Goal: Information Seeking & Learning: Learn about a topic

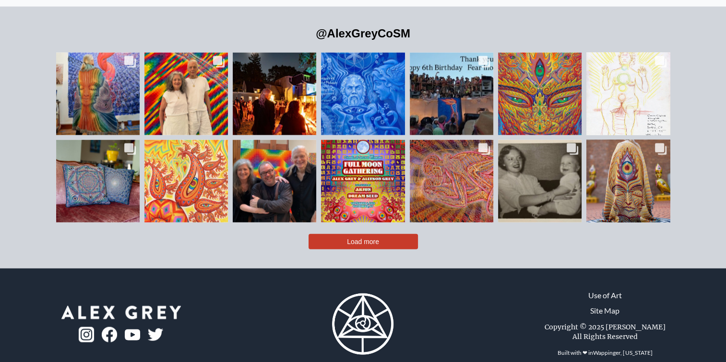
scroll to position [2187, 0]
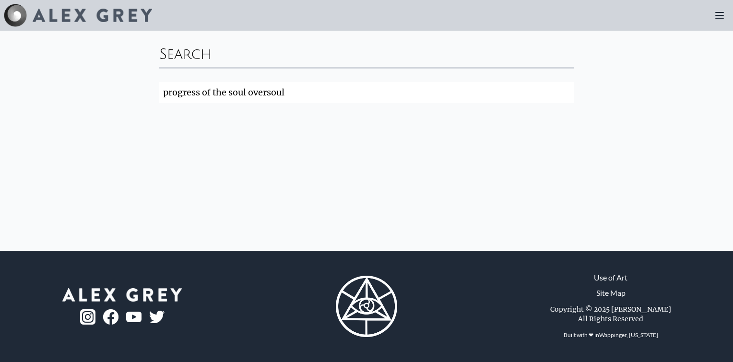
type input "progress of the soul oversoul"
click button "Search" at bounding box center [0, 0] width 0 height 0
click at [78, 13] on img at bounding box center [92, 15] width 119 height 13
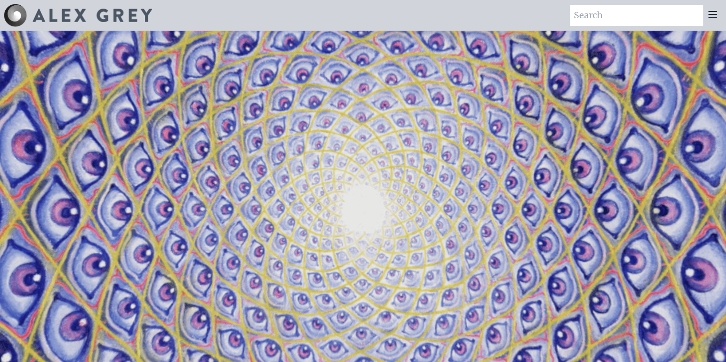
click at [633, 7] on input "search" at bounding box center [636, 15] width 133 height 21
type input "oversoul"
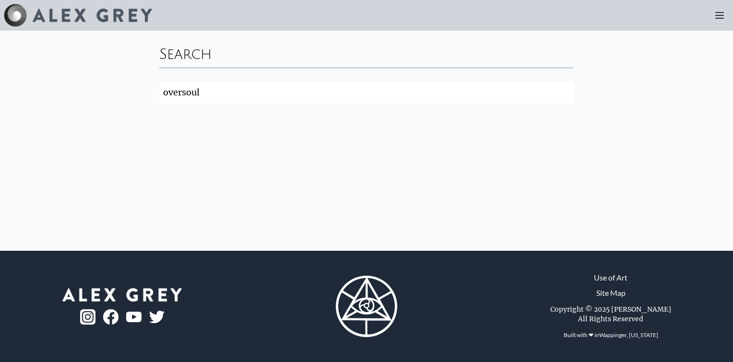
click at [74, 12] on img at bounding box center [92, 15] width 119 height 13
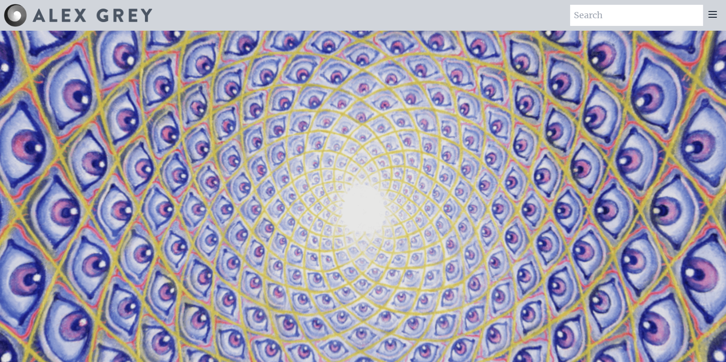
click at [715, 12] on icon at bounding box center [712, 15] width 12 height 12
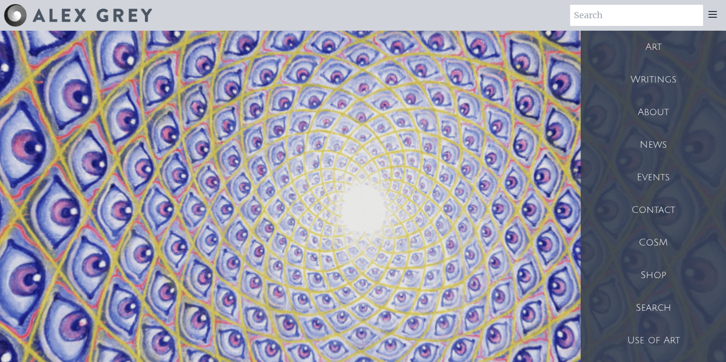
click at [638, 309] on div "Search" at bounding box center [652, 308] width 145 height 33
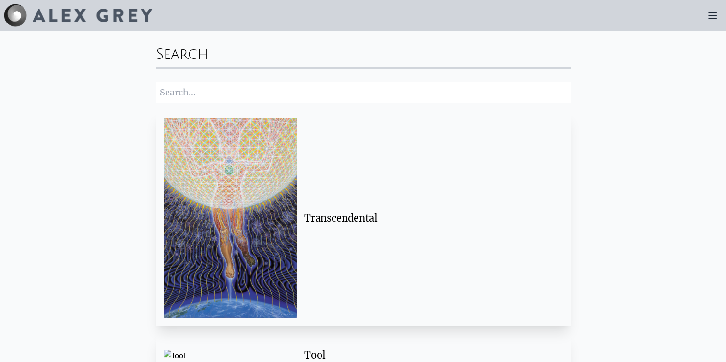
click at [255, 95] on input "search" at bounding box center [363, 92] width 414 height 21
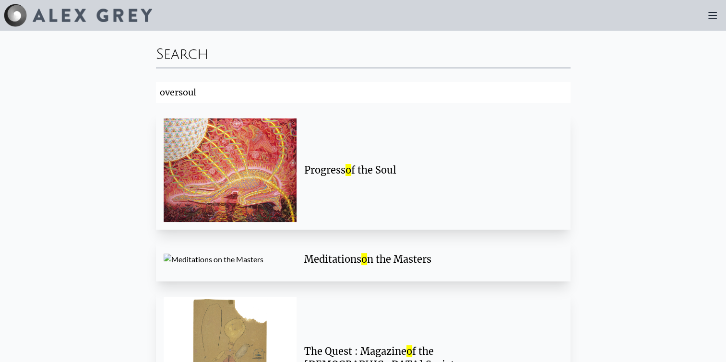
type input "oversoul"
click button "Search" at bounding box center [0, 0] width 0 height 0
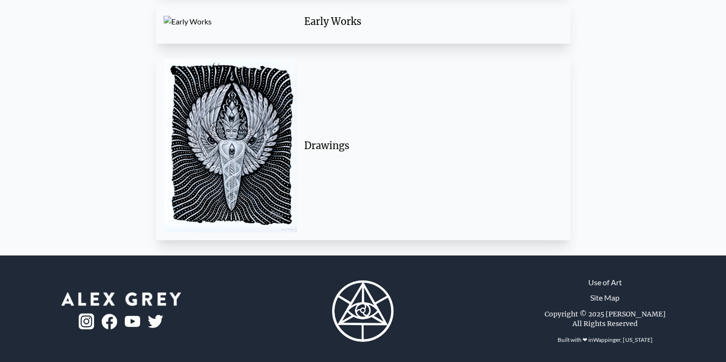
scroll to position [2438, 0]
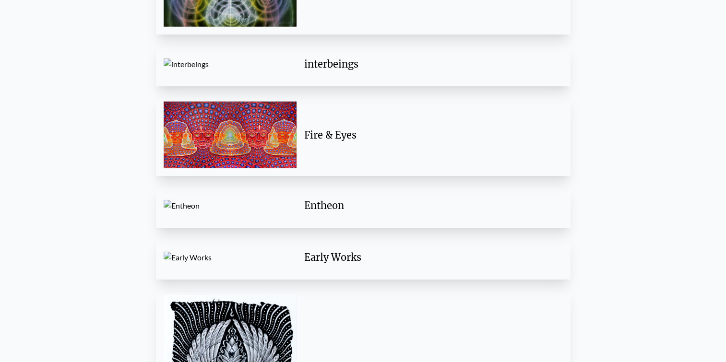
click at [321, 263] on div "Early Works" at bounding box center [429, 257] width 251 height 13
click at [324, 137] on div "Fire & Eyes" at bounding box center [429, 135] width 251 height 13
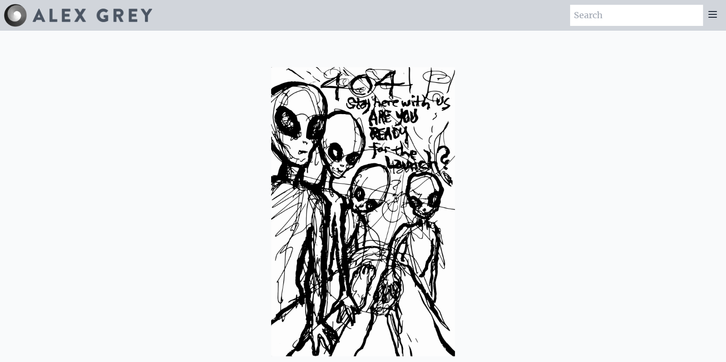
click at [323, 159] on img at bounding box center [363, 212] width 184 height 290
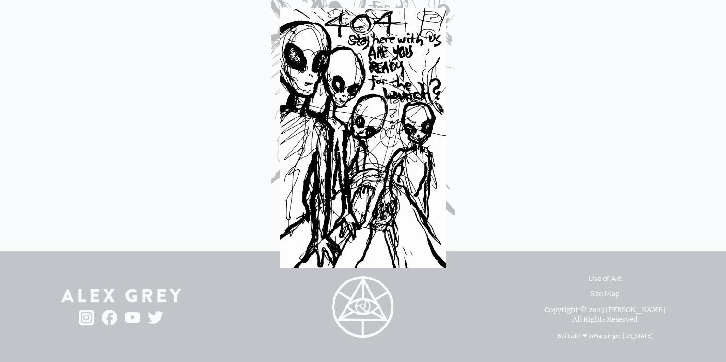
scroll to position [142, 0]
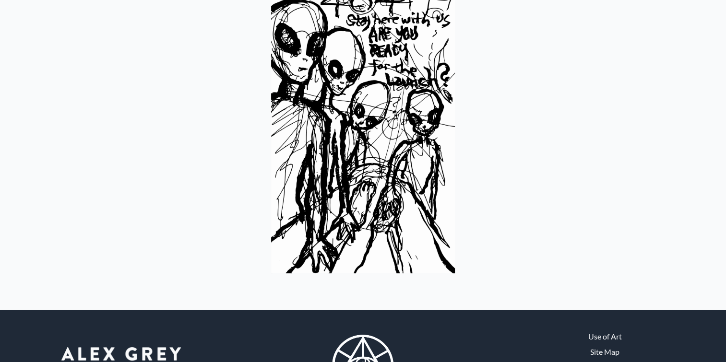
scroll to position [142, 0]
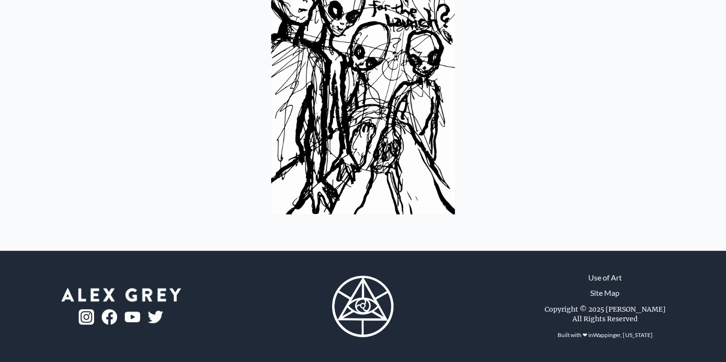
click at [358, 109] on img at bounding box center [363, 70] width 184 height 290
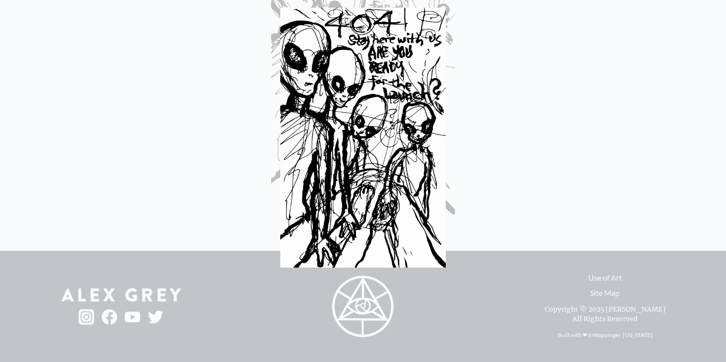
click at [363, 126] on img at bounding box center [362, 138] width 165 height 260
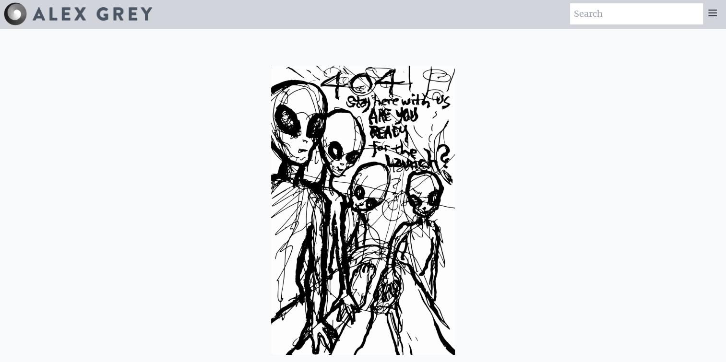
scroll to position [0, 0]
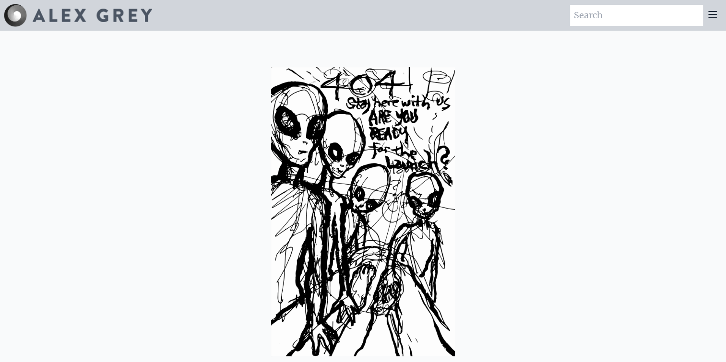
click at [714, 12] on icon at bounding box center [712, 15] width 8 height 6
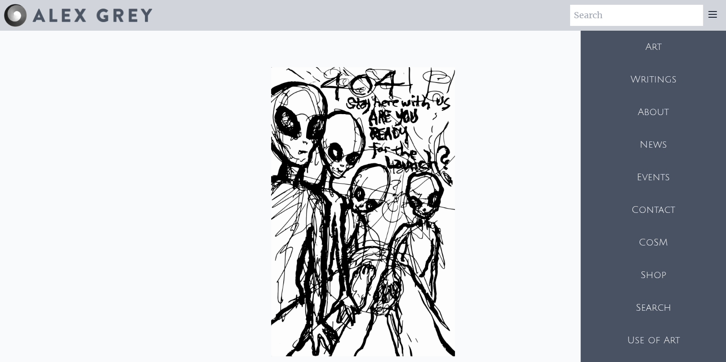
click at [641, 48] on div "Art" at bounding box center [652, 47] width 145 height 33
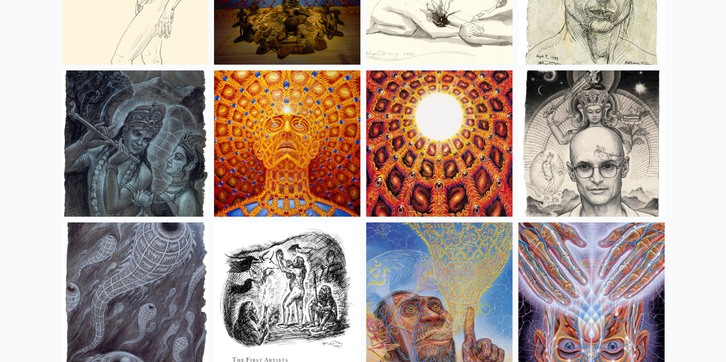
scroll to position [6666, 0]
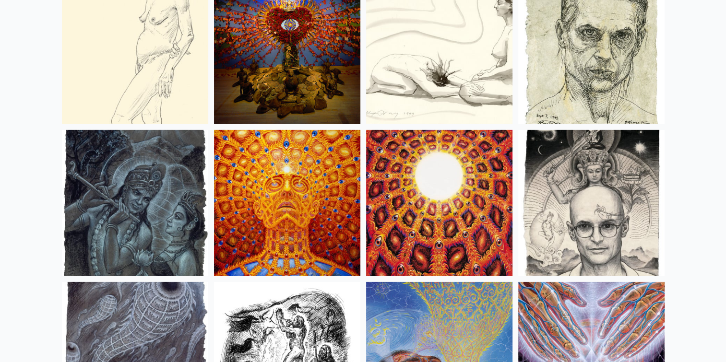
click at [335, 184] on img at bounding box center [287, 203] width 146 height 146
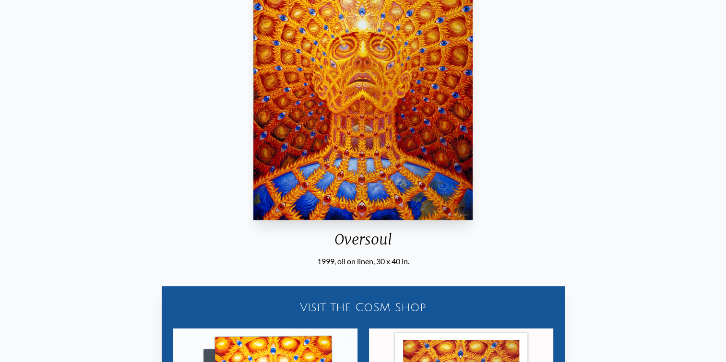
scroll to position [144, 0]
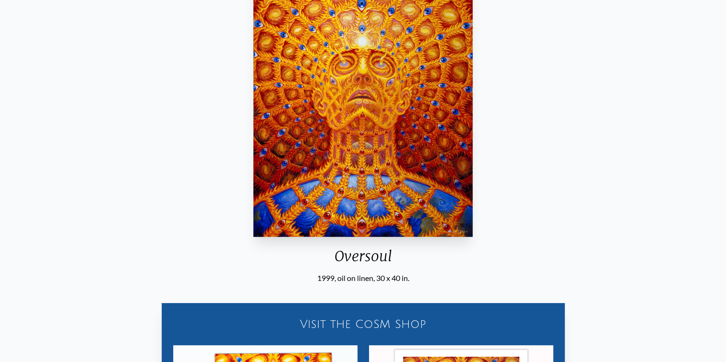
click at [363, 159] on img "23 / 31" at bounding box center [362, 92] width 219 height 290
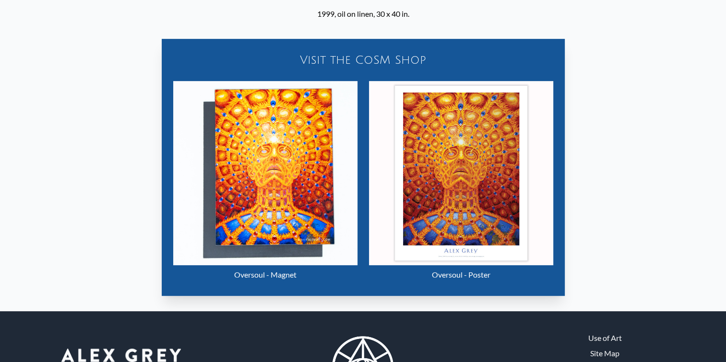
scroll to position [468, 0]
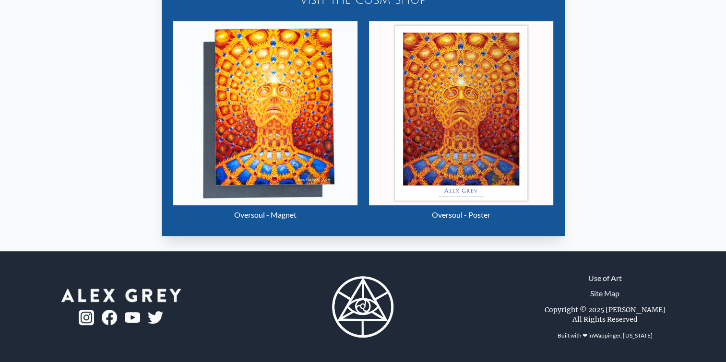
click at [489, 125] on img "23 / 31" at bounding box center [461, 113] width 184 height 184
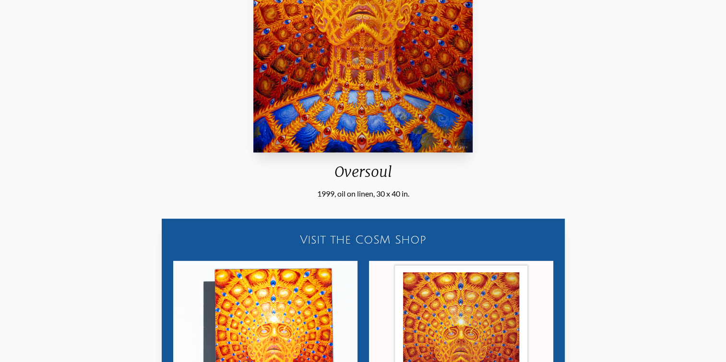
scroll to position [36, 0]
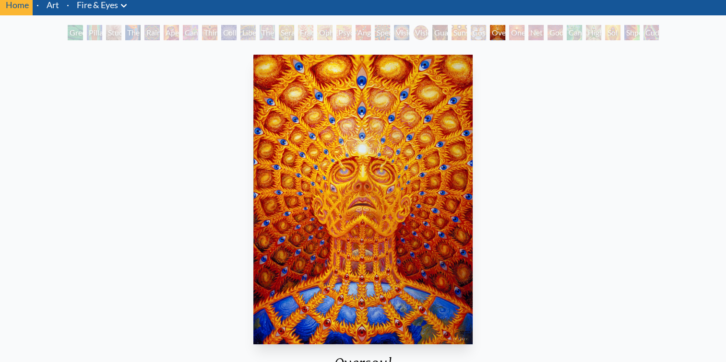
click at [368, 211] on img "23 / 31" at bounding box center [362, 200] width 219 height 290
